Goal: Communication & Community: Answer question/provide support

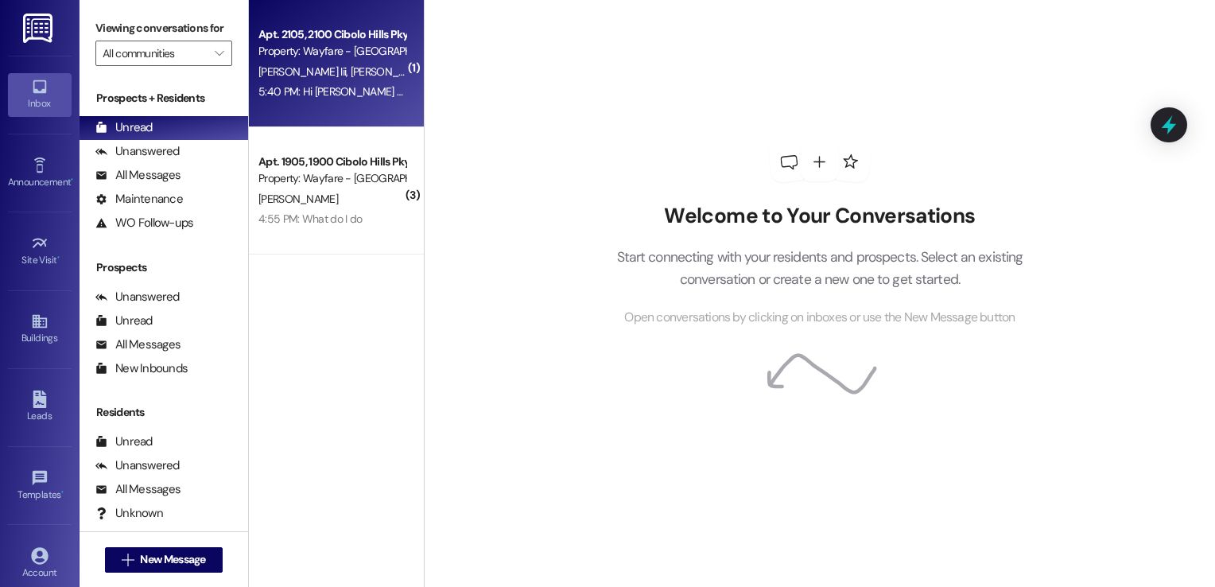
click at [341, 118] on div "Apt. 2105, [GEOGRAPHIC_DATA] Pky Property: Wayfare - Cibolo Hills [PERSON_NAME]…" at bounding box center [336, 63] width 175 height 127
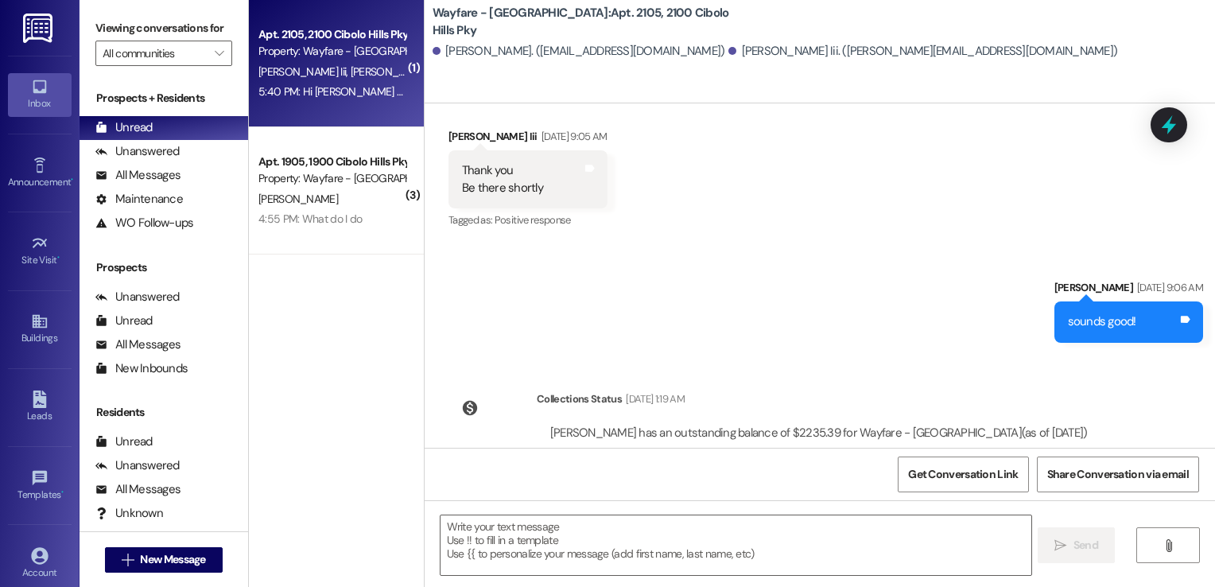
scroll to position [49755, 0]
